Goal: Find specific page/section: Find specific page/section

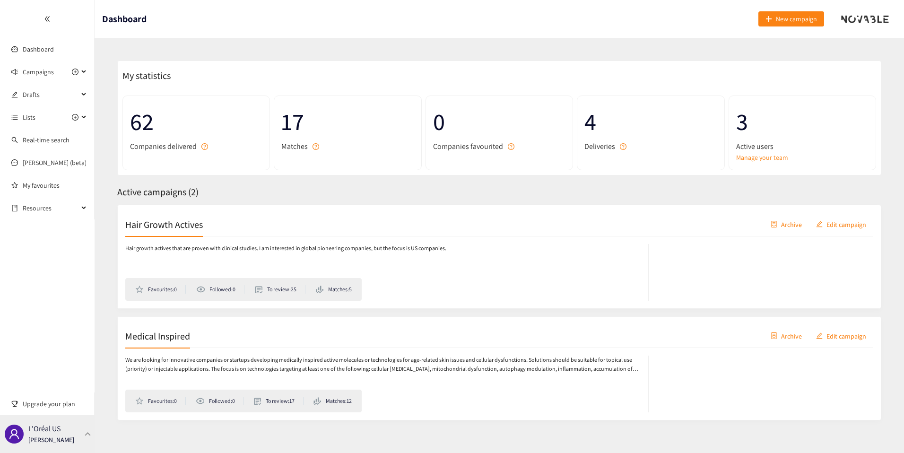
click at [66, 422] on div "L'Oréal US [PERSON_NAME]" at bounding box center [47, 434] width 95 height 38
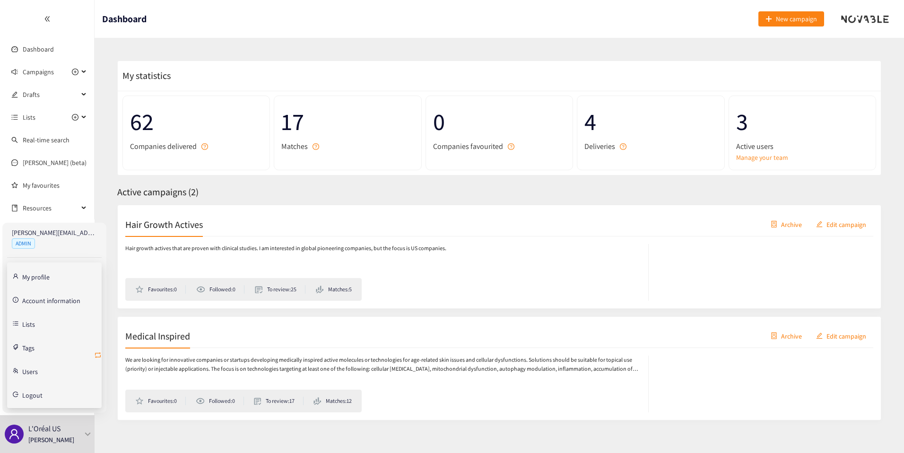
click at [96, 356] on icon "retweet" at bounding box center [98, 355] width 6 height 6
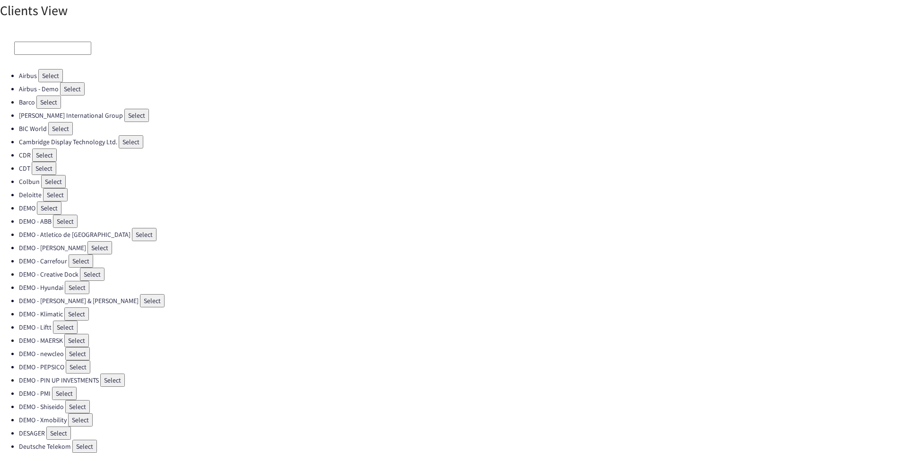
click at [35, 42] on input at bounding box center [52, 48] width 77 height 13
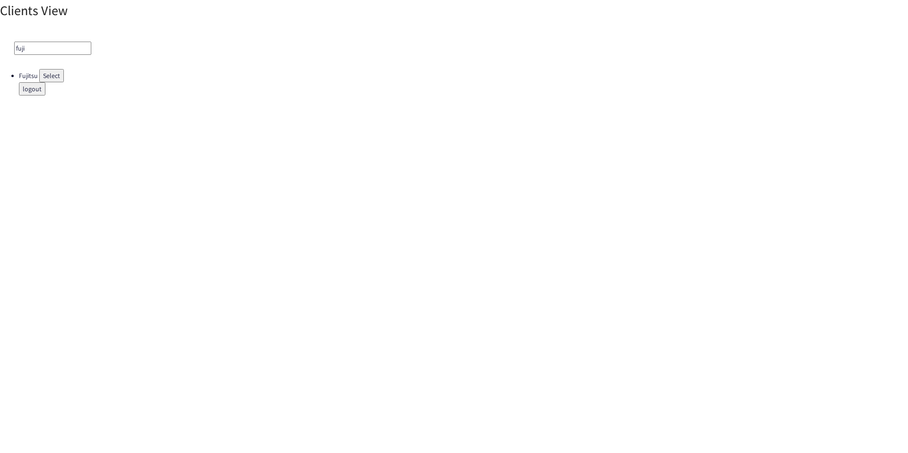
type input "fuji"
click at [47, 74] on button "Select" at bounding box center [51, 75] width 25 height 13
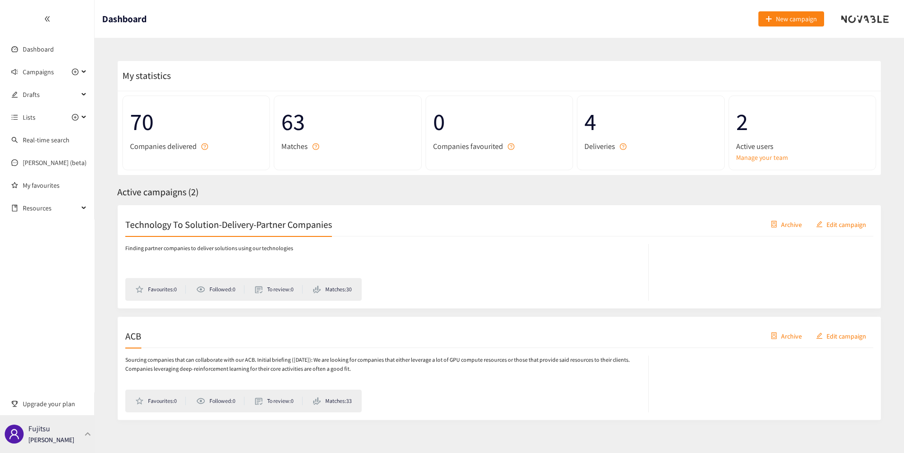
click at [89, 421] on div "Fujitsu [PERSON_NAME]" at bounding box center [47, 434] width 95 height 38
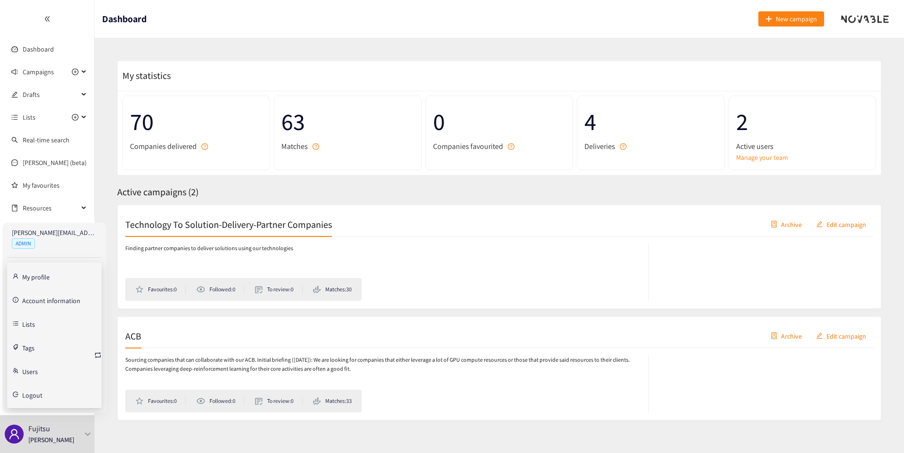
click at [53, 300] on link "Account information" at bounding box center [51, 300] width 58 height 9
